Goal: Transaction & Acquisition: Book appointment/travel/reservation

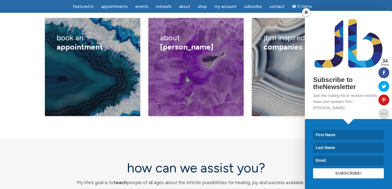
scroll to position [1002, 0]
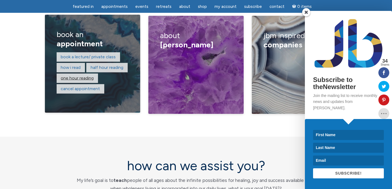
click at [73, 75] on link "One hour reading" at bounding box center [77, 77] width 33 height 5
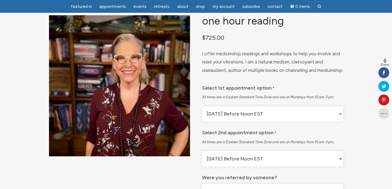
scroll to position [44, 0]
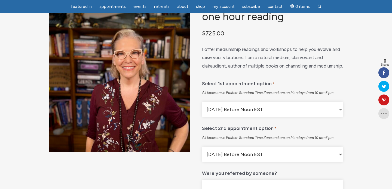
click at [243, 117] on select "[DATE] Before Noon EST [DATE] After Noon EST First Available" at bounding box center [272, 109] width 141 height 15
click at [202, 115] on select "[DATE] Before Noon EST [DATE] After Noon EST First Available" at bounding box center [272, 109] width 141 height 15
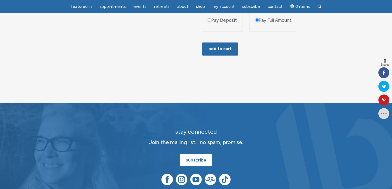
scroll to position [501, 0]
